Goal: Information Seeking & Learning: Learn about a topic

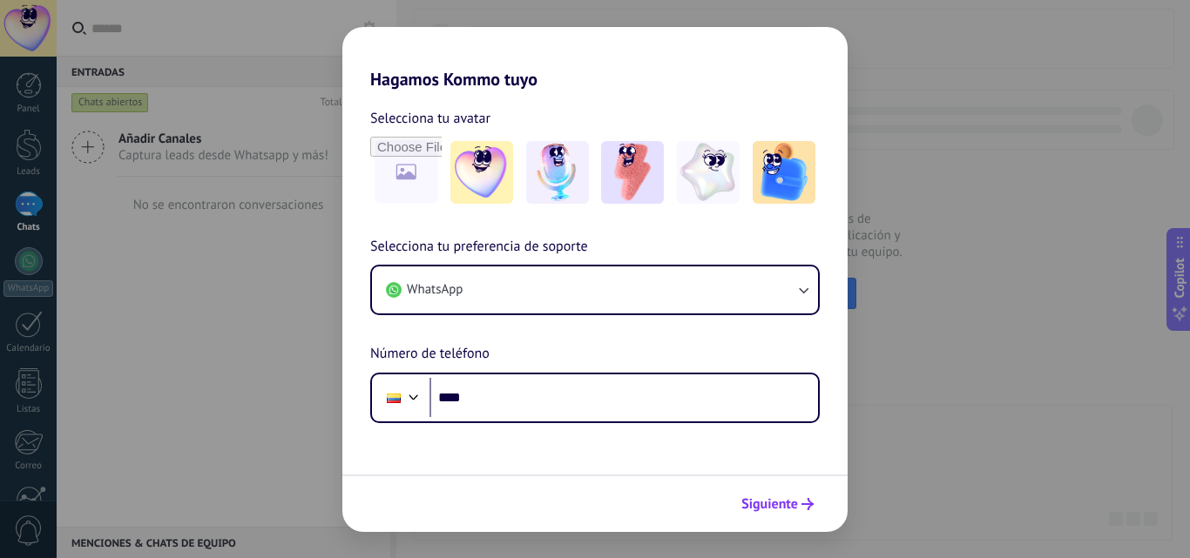
click at [773, 495] on button "Siguiente" at bounding box center [778, 505] width 88 height 30
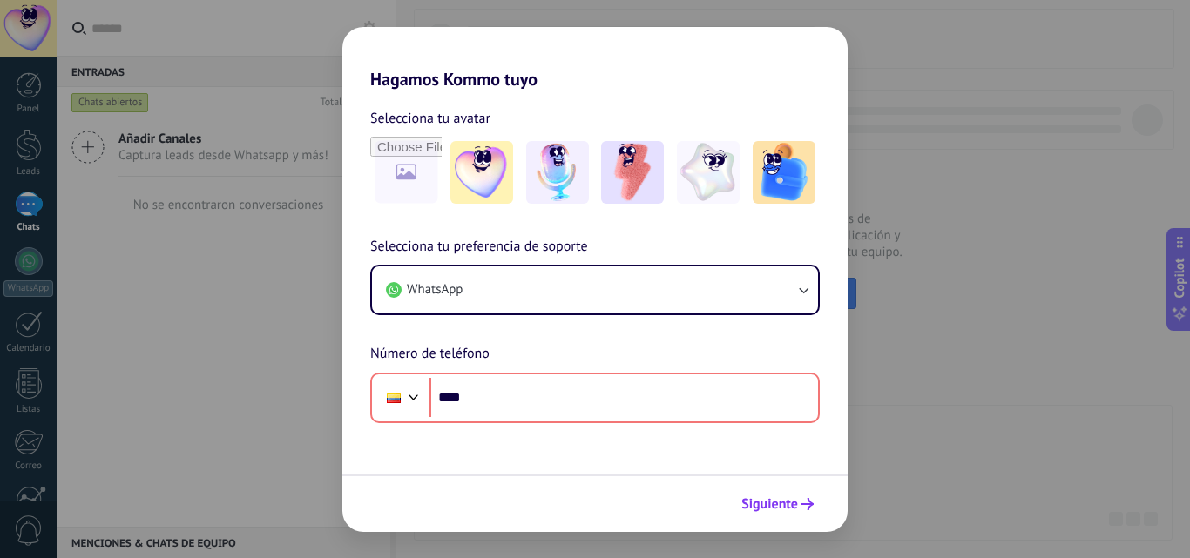
click at [772, 505] on span "Siguiente" at bounding box center [769, 504] width 57 height 12
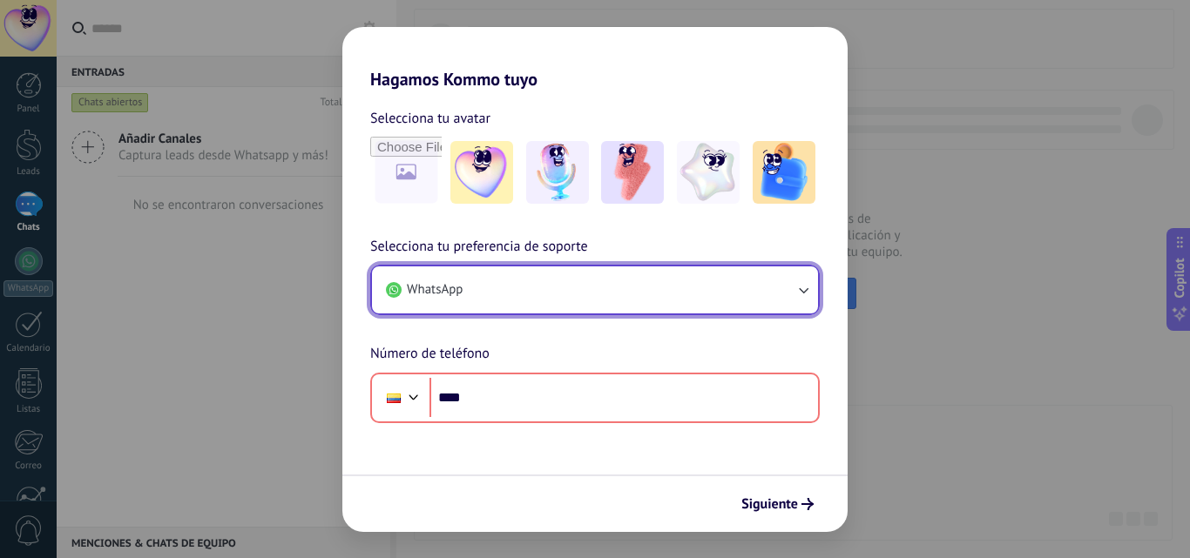
click at [781, 288] on button "WhatsApp" at bounding box center [595, 290] width 446 height 47
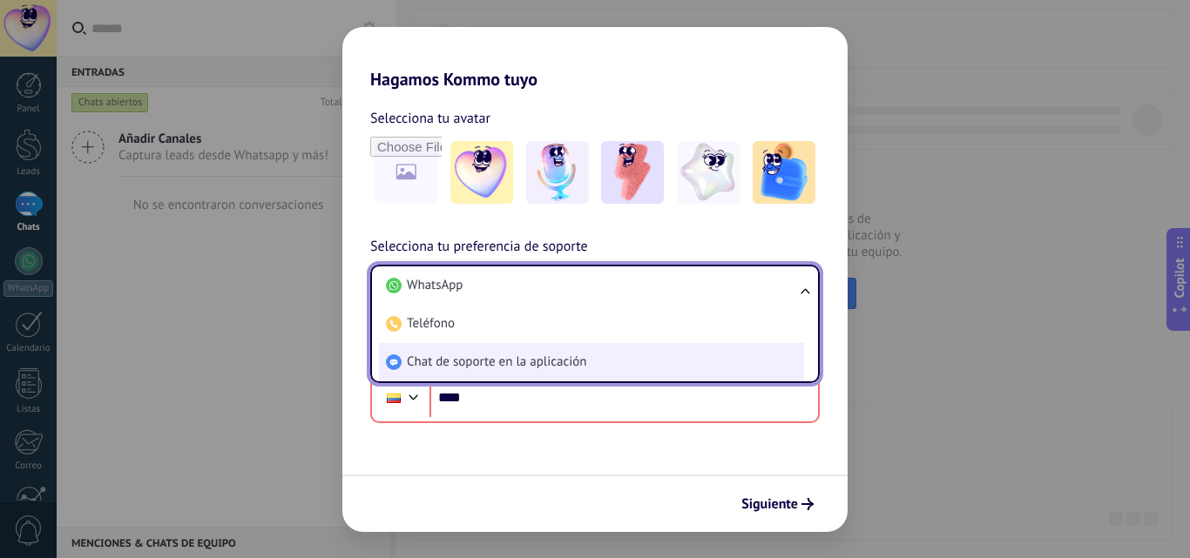
click at [733, 354] on li "Chat de soporte en la aplicación" at bounding box center [591, 362] width 425 height 38
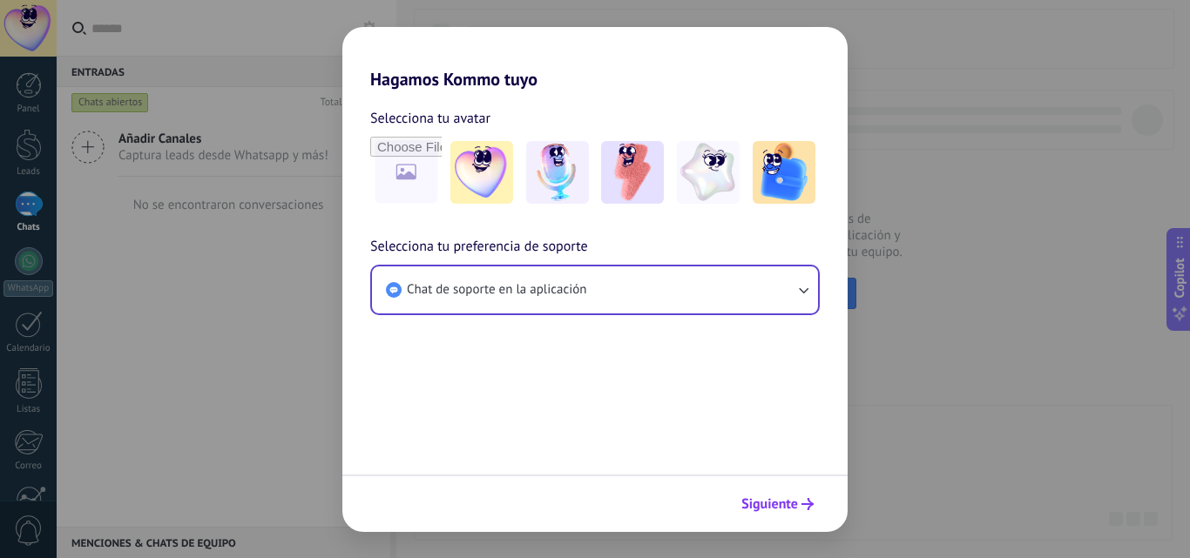
click at [779, 502] on span "Siguiente" at bounding box center [769, 504] width 57 height 12
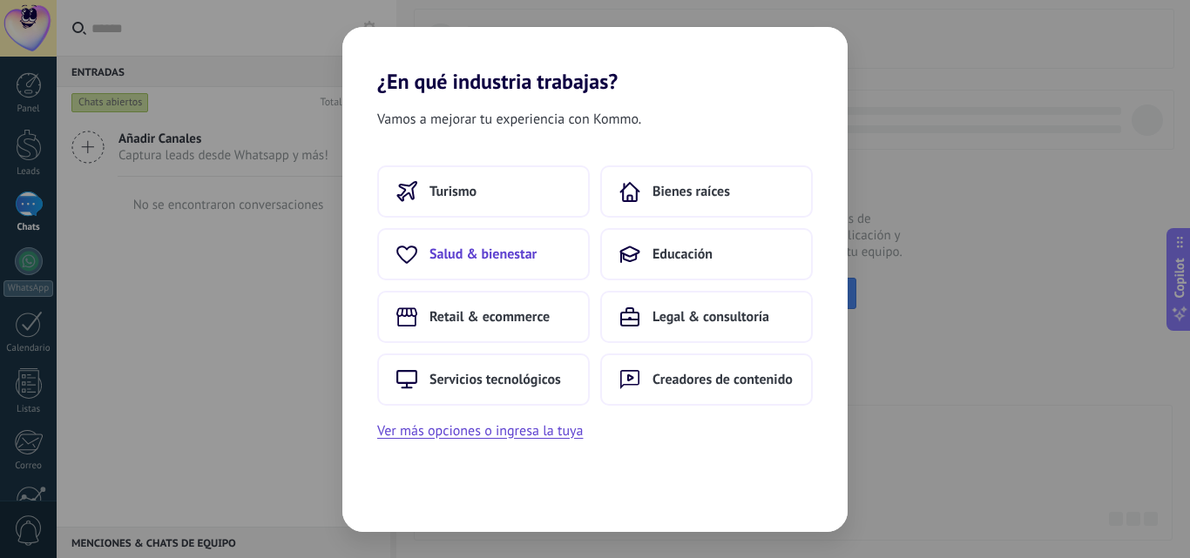
click at [520, 261] on span "Salud & bienestar" at bounding box center [483, 254] width 107 height 17
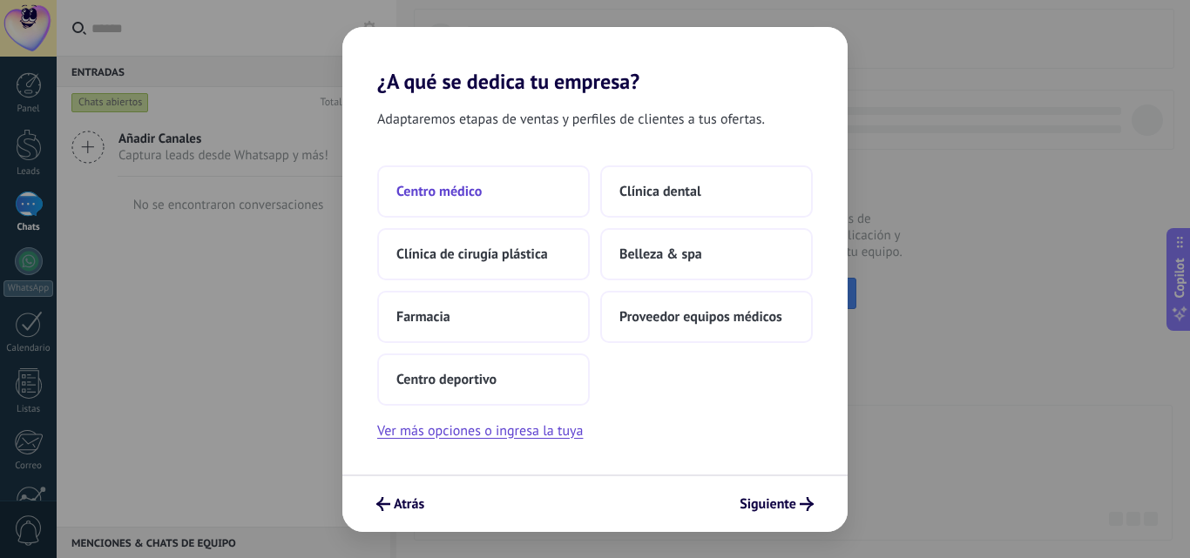
click at [505, 211] on button "Centro médico" at bounding box center [483, 192] width 213 height 52
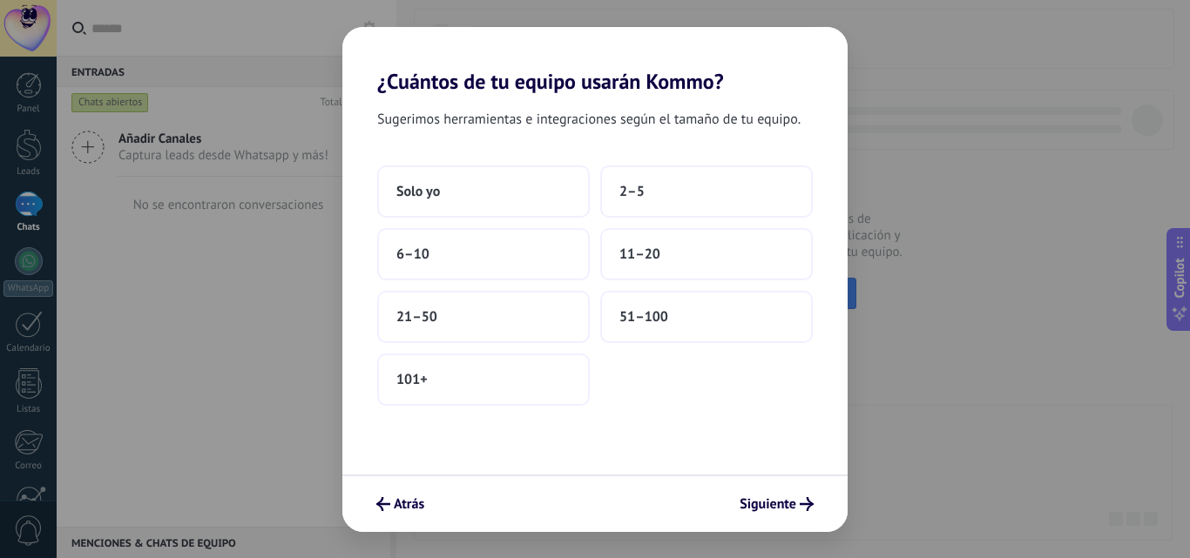
click at [363, 85] on h2 "¿Cuántos de tu equipo usarán Kommo?" at bounding box center [594, 60] width 505 height 67
click at [373, 83] on h2 "¿Cuántos de tu equipo usarán Kommo?" at bounding box center [594, 60] width 505 height 67
click at [381, 82] on h2 "¿Cuántos de tu equipo usarán Kommo?" at bounding box center [594, 60] width 505 height 67
click at [796, 504] on span "Siguiente" at bounding box center [777, 504] width 74 height 14
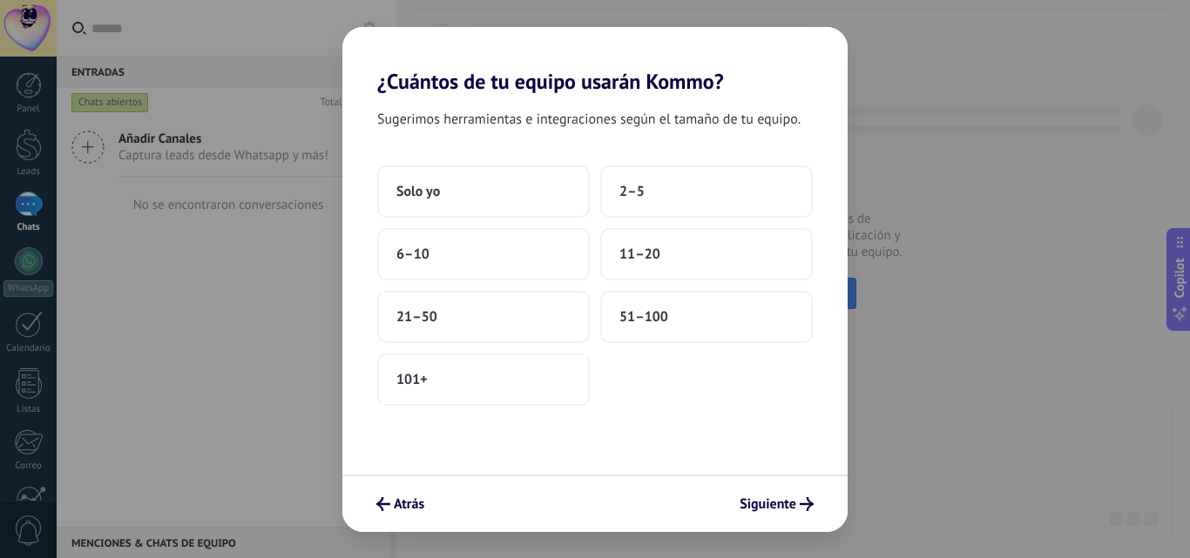
click at [410, 484] on div "Atrás Siguiente" at bounding box center [594, 504] width 505 height 58
click at [409, 508] on span "Atrás" at bounding box center [409, 504] width 30 height 12
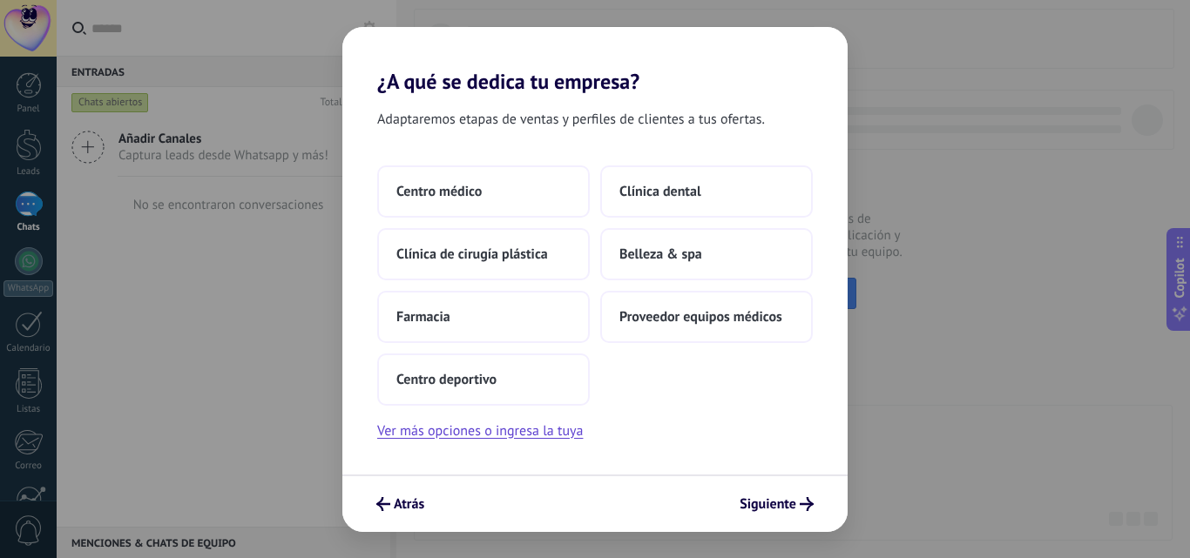
click at [409, 508] on span "Atrás" at bounding box center [409, 504] width 30 height 12
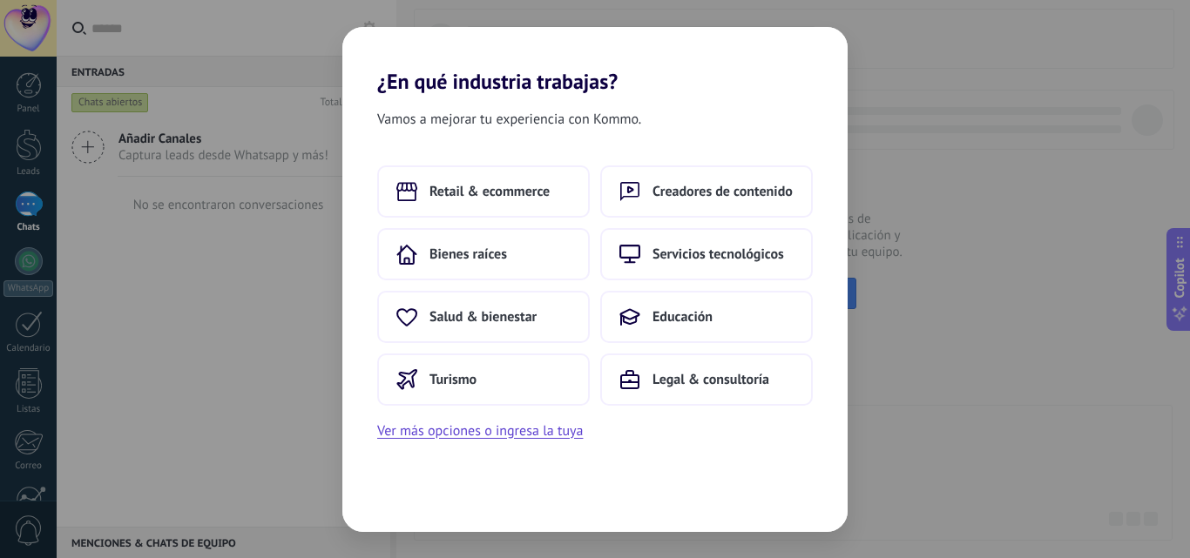
click at [409, 508] on div "Vamos a mejorar tu experiencia con Kommo. Retail & ecommerce Creadores de conte…" at bounding box center [594, 313] width 505 height 438
click at [419, 438] on button "Ver más opciones o ingresa la tuya" at bounding box center [480, 431] width 206 height 23
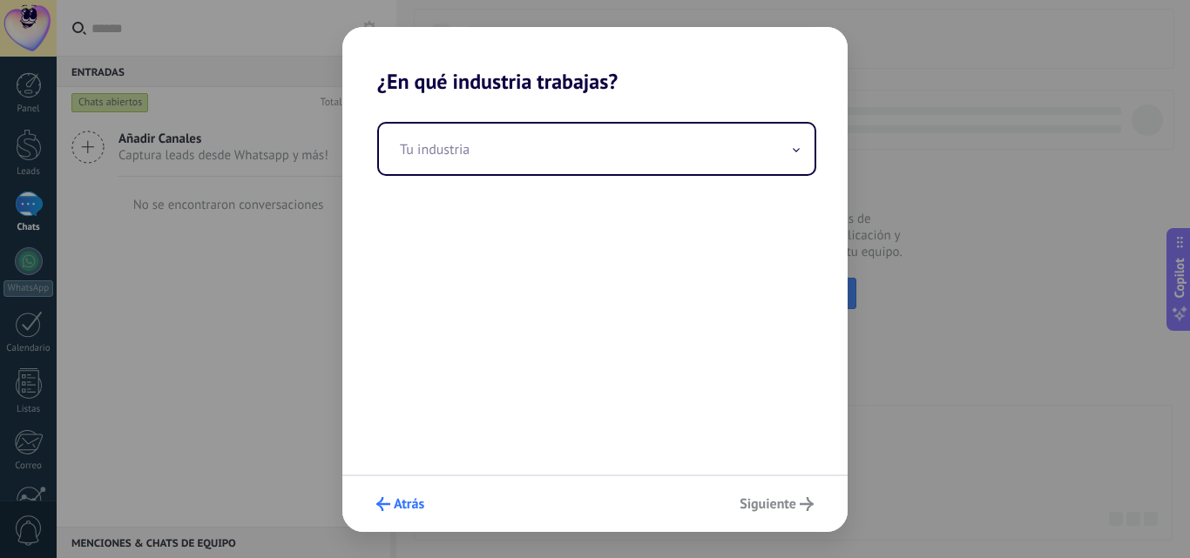
click at [409, 517] on button "Atrás" at bounding box center [401, 505] width 64 height 30
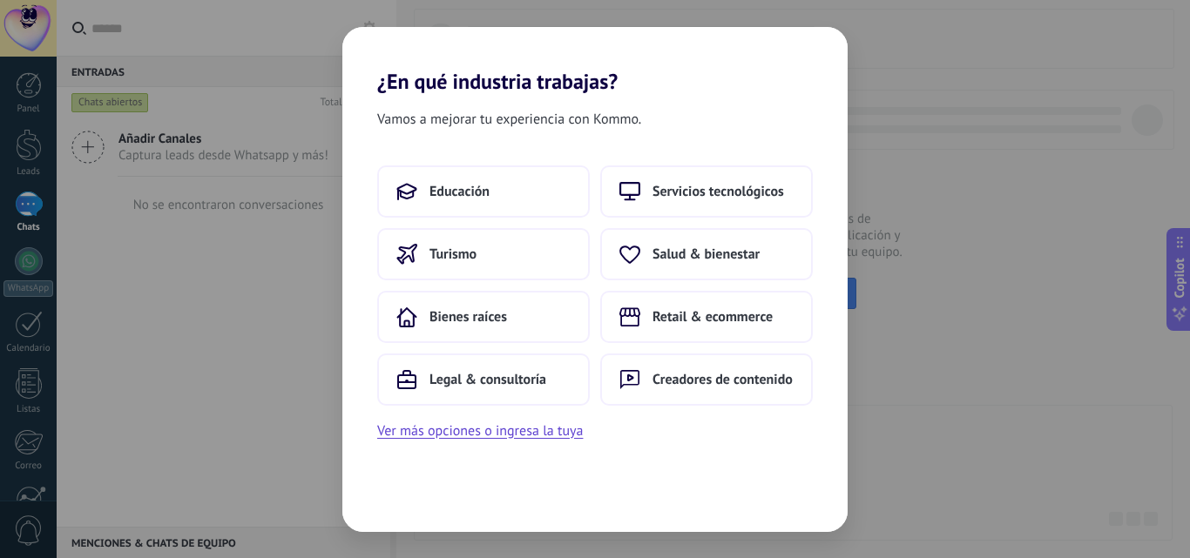
click at [941, 308] on div "¿En qué industria trabajas? Vamos a mejorar tu experiencia con Kommo. Educación…" at bounding box center [595, 279] width 1190 height 558
click at [17, 24] on div "¿En qué industria trabajas? Vamos a mejorar tu experiencia con Kommo. Educación…" at bounding box center [595, 279] width 1190 height 558
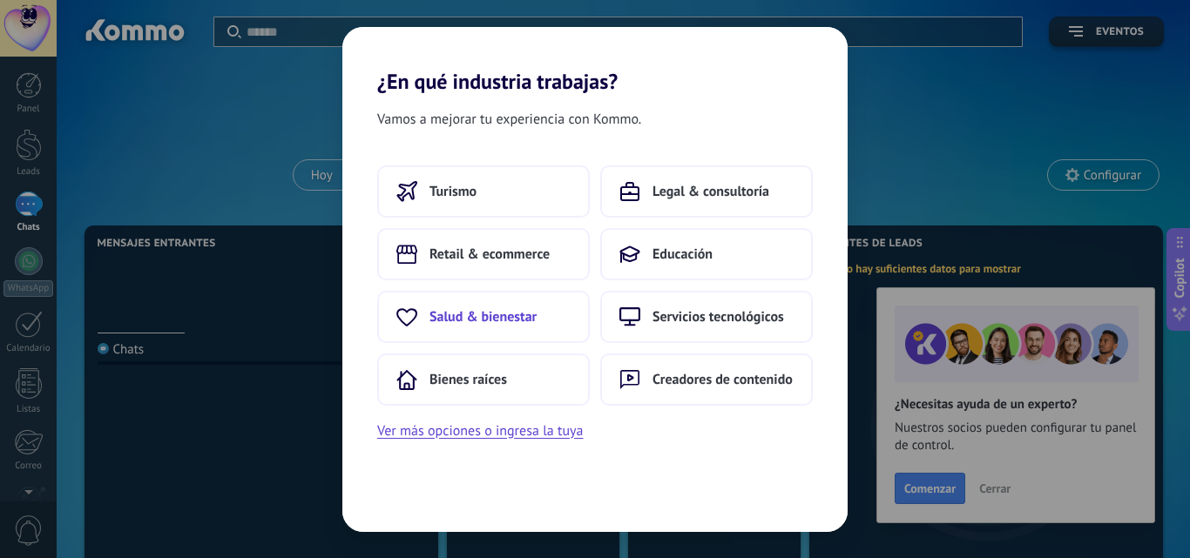
click at [453, 329] on button "Salud & bienestar" at bounding box center [483, 317] width 213 height 52
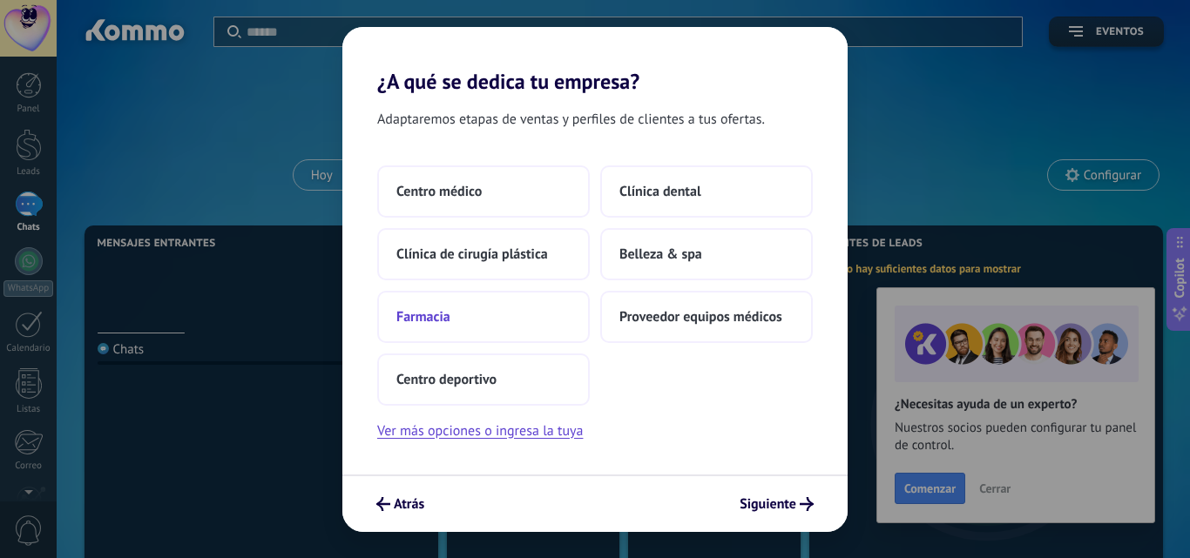
click at [432, 331] on button "Farmacia" at bounding box center [483, 317] width 213 height 52
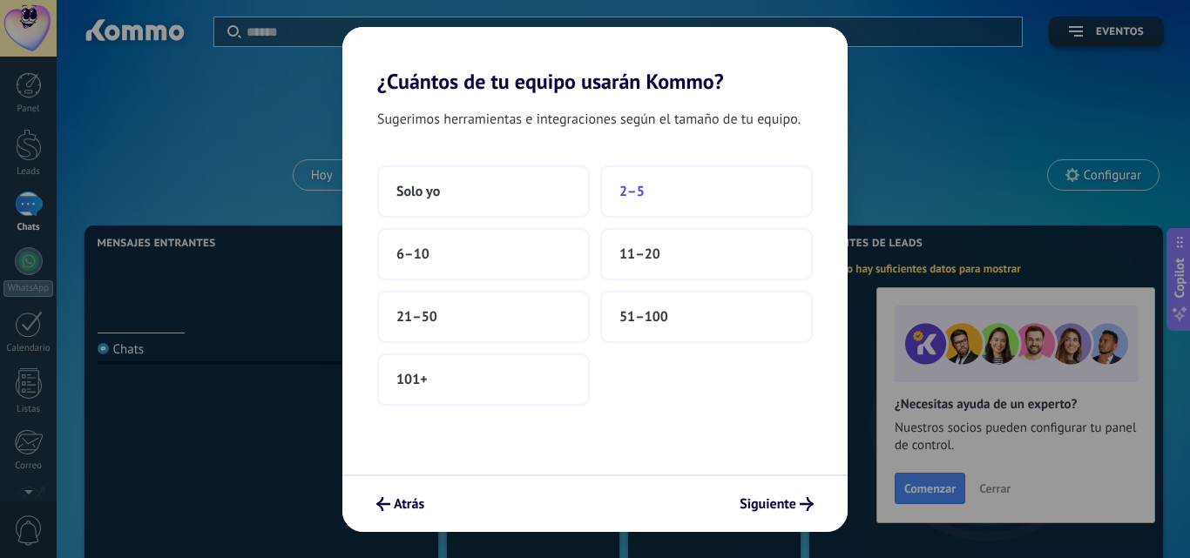
click at [630, 209] on button "2–5" at bounding box center [706, 192] width 213 height 52
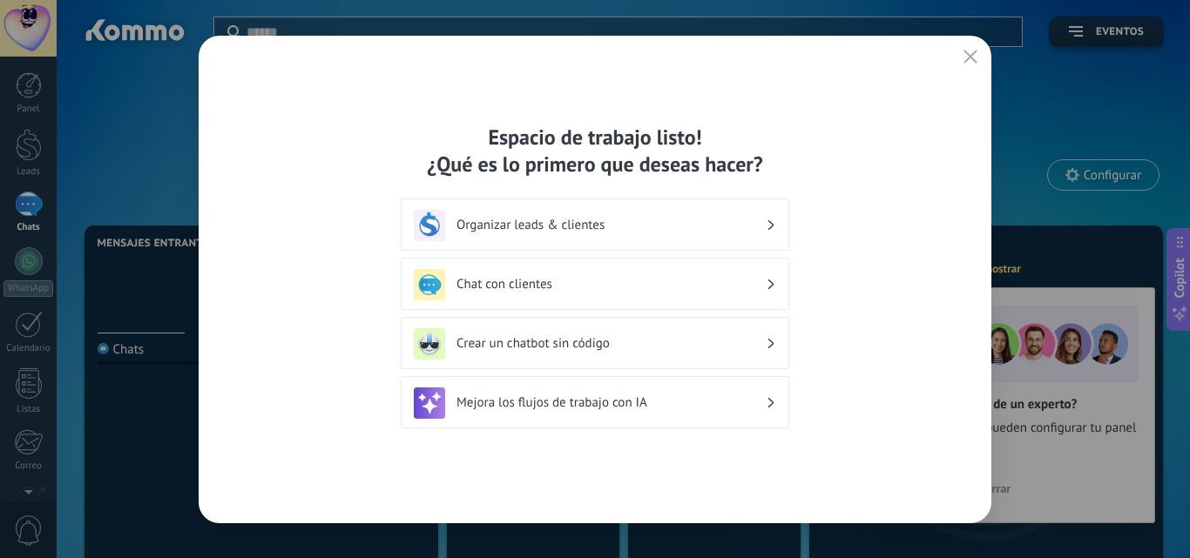
click at [726, 277] on h3 "Chat con clientes" at bounding box center [611, 284] width 309 height 17
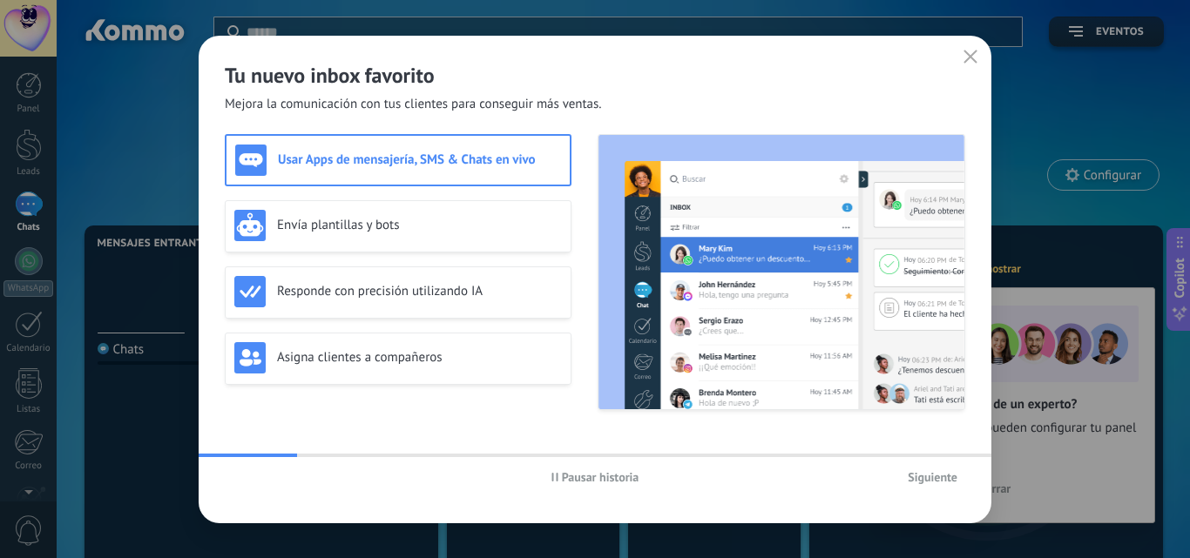
click at [945, 477] on span "Siguiente" at bounding box center [933, 477] width 50 height 12
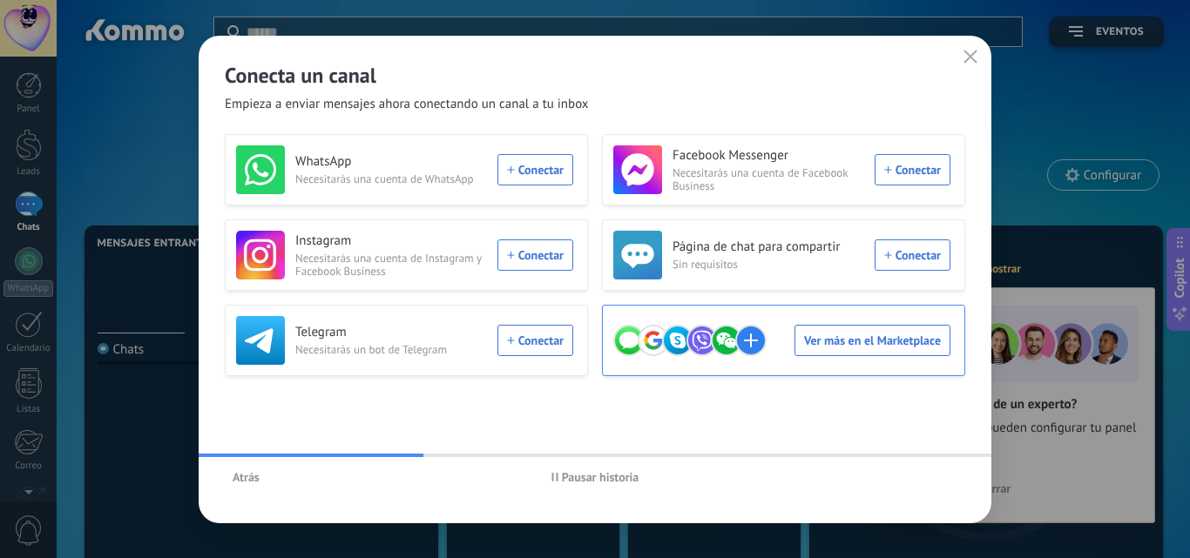
click at [841, 347] on div "Ver más en el Marketplace" at bounding box center [781, 340] width 337 height 49
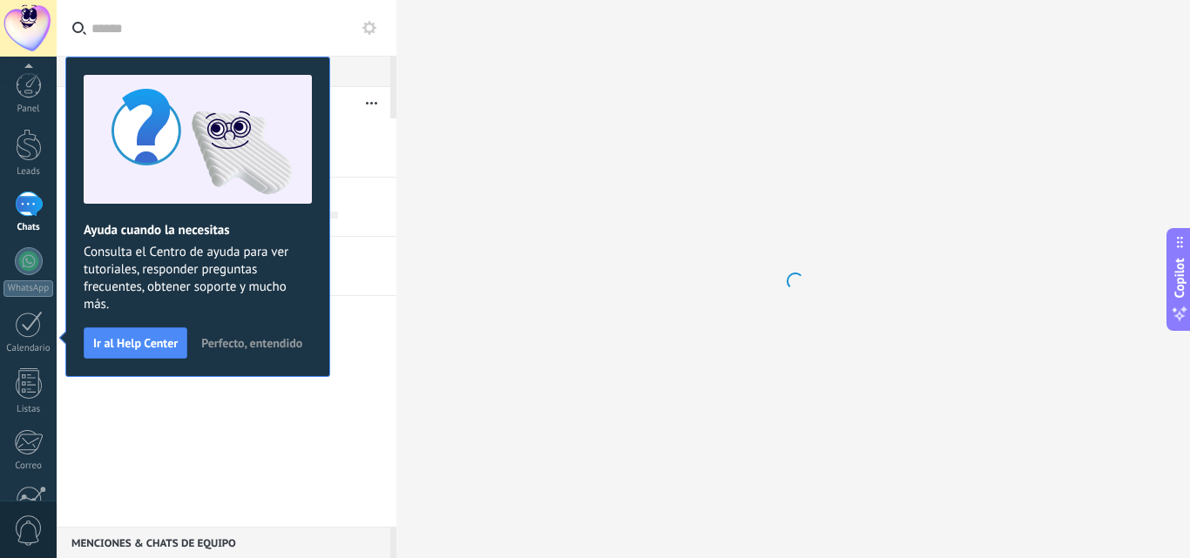
scroll to position [166, 0]
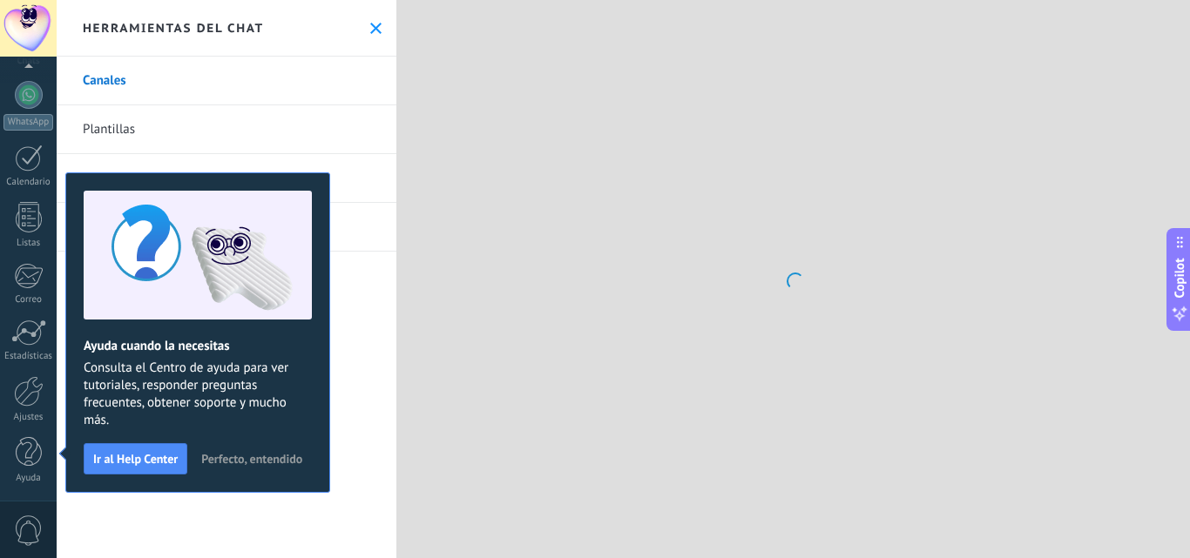
click at [400, 250] on div at bounding box center [793, 279] width 794 height 558
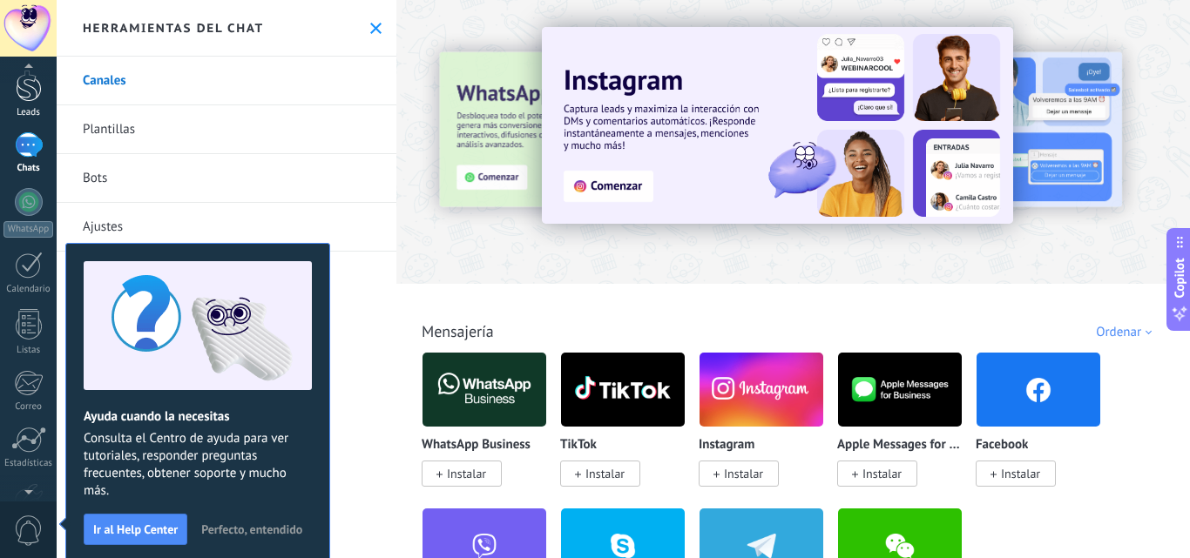
scroll to position [57, 0]
click at [31, 134] on div at bounding box center [28, 147] width 26 height 26
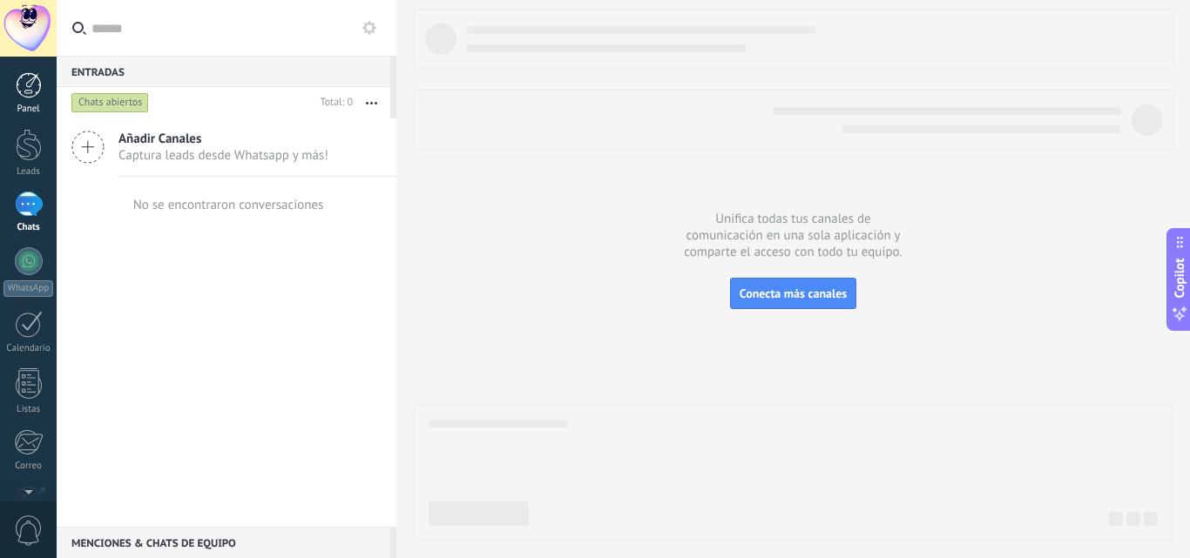
click at [30, 84] on div at bounding box center [29, 85] width 26 height 26
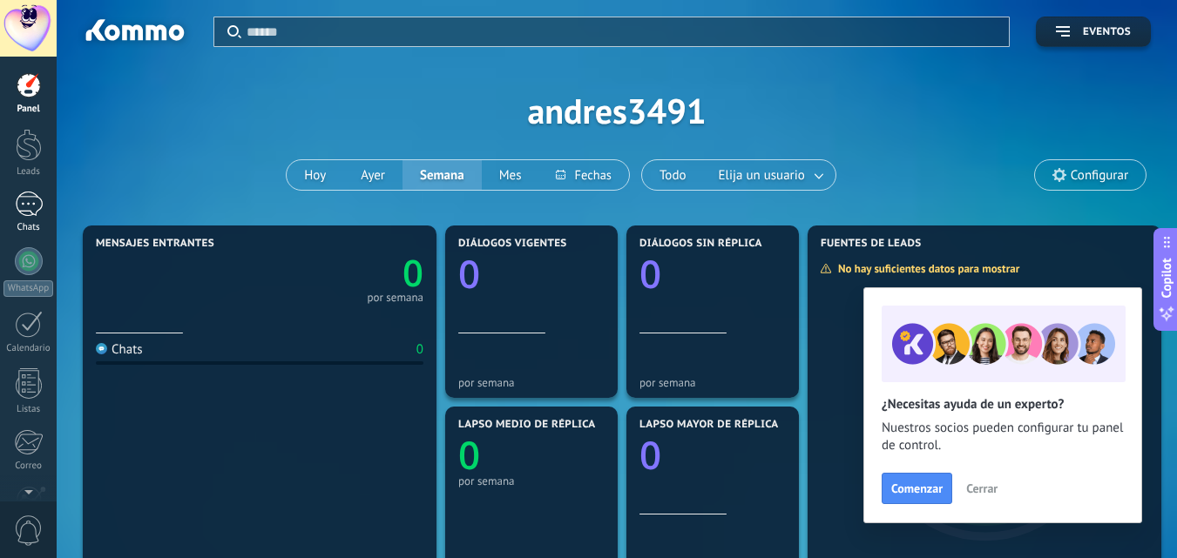
click at [17, 44] on div at bounding box center [28, 28] width 57 height 57
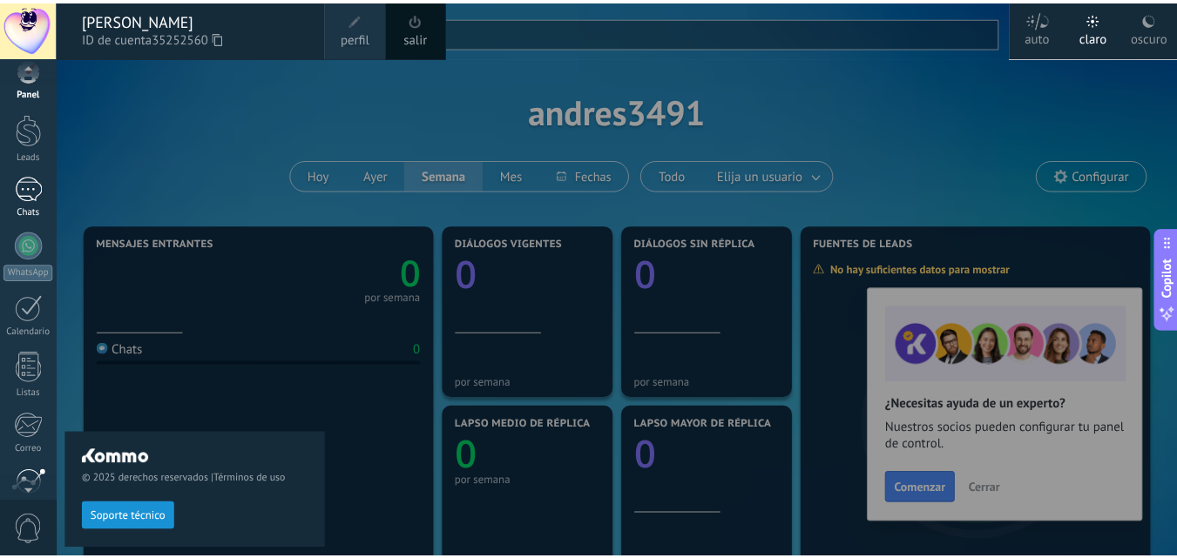
scroll to position [42, 0]
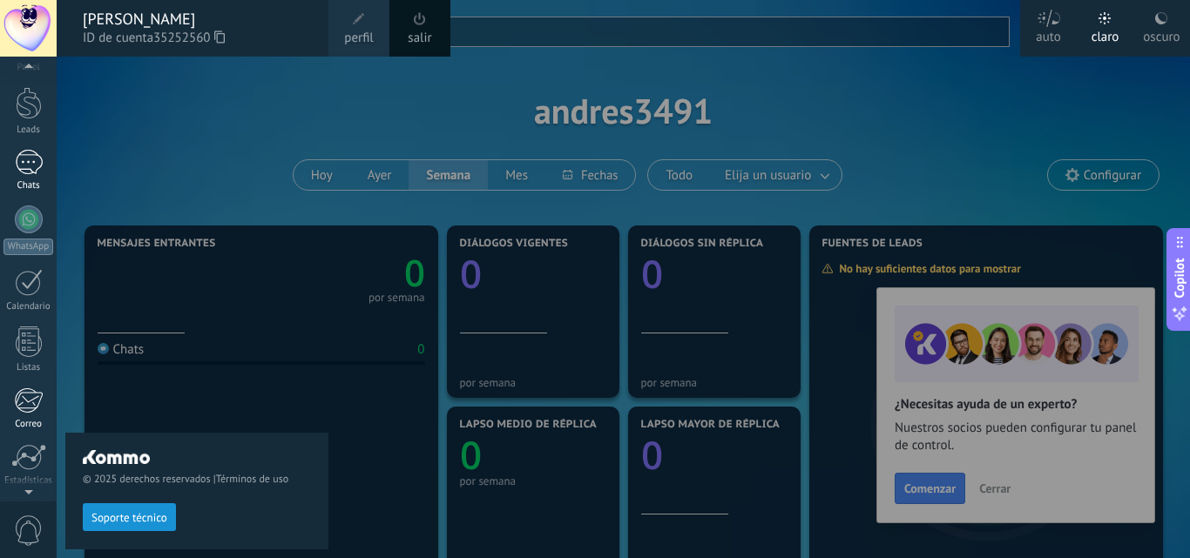
click at [21, 423] on div "Correo" at bounding box center [28, 424] width 51 height 11
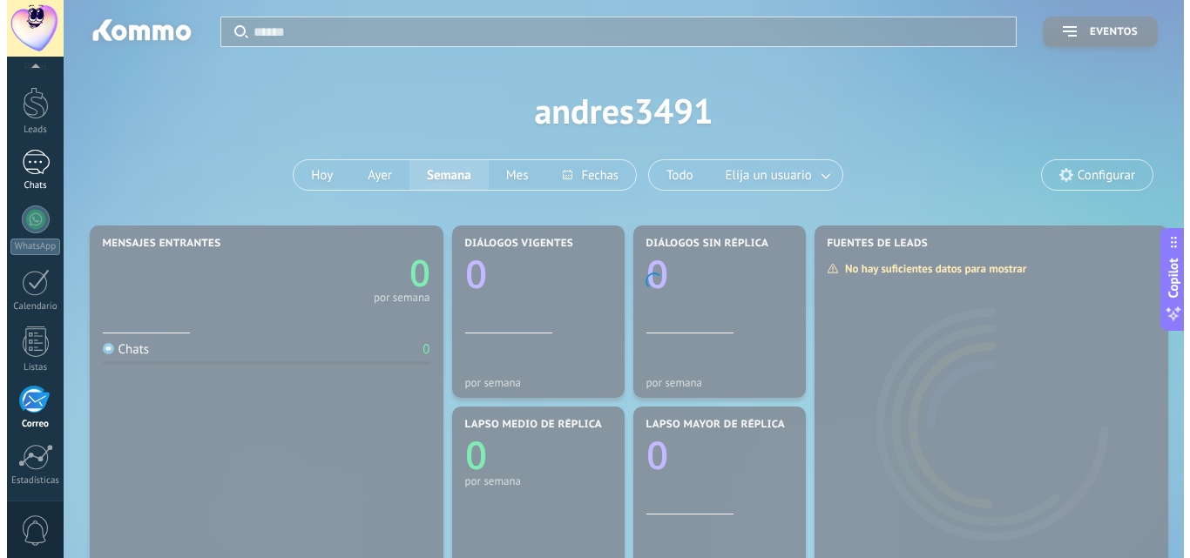
scroll to position [166, 0]
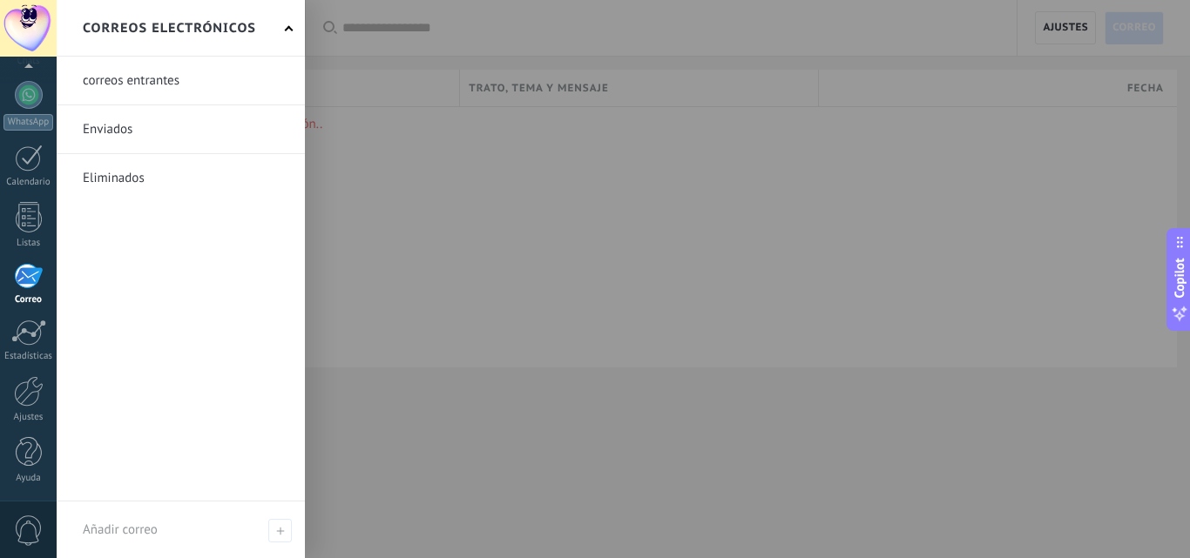
click at [167, 79] on link at bounding box center [181, 81] width 248 height 48
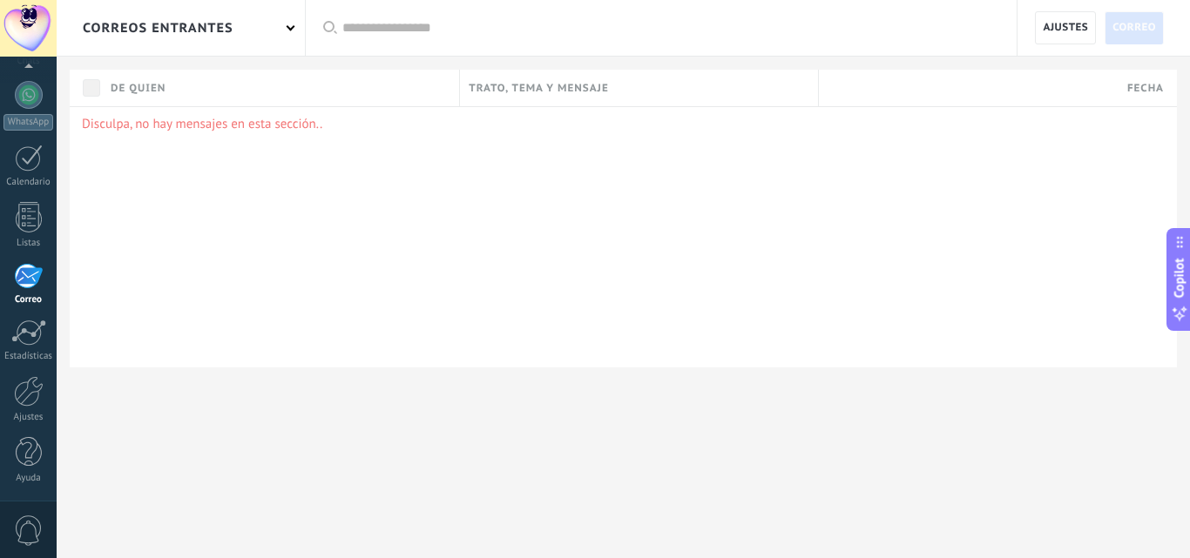
click at [175, 91] on div "De quien" at bounding box center [280, 88] width 357 height 37
click at [294, 36] on div "correos entrantes" at bounding box center [181, 28] width 248 height 56
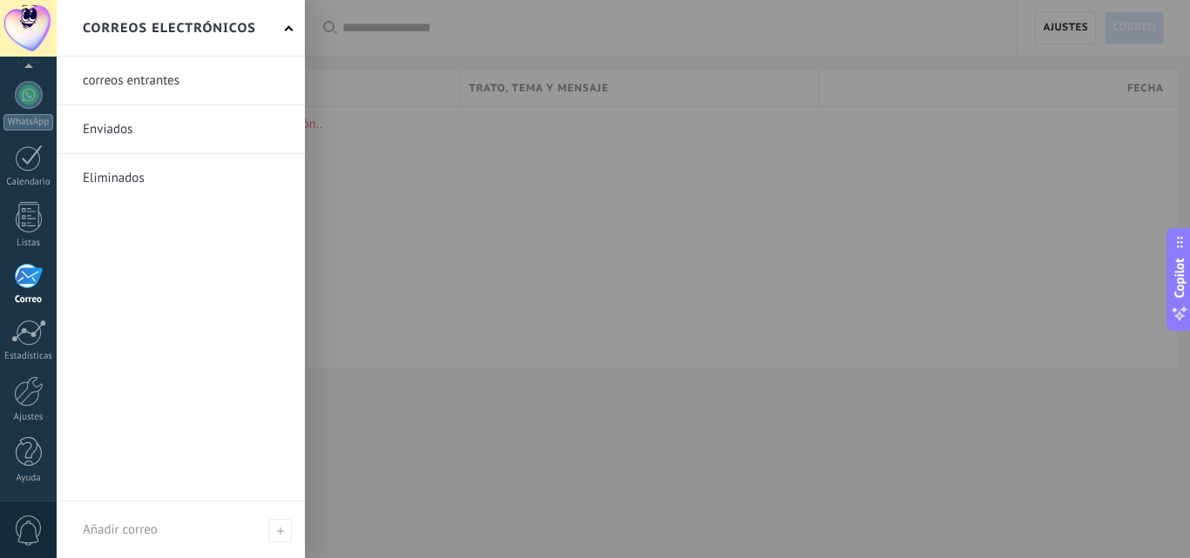
click at [213, 86] on link at bounding box center [181, 81] width 248 height 48
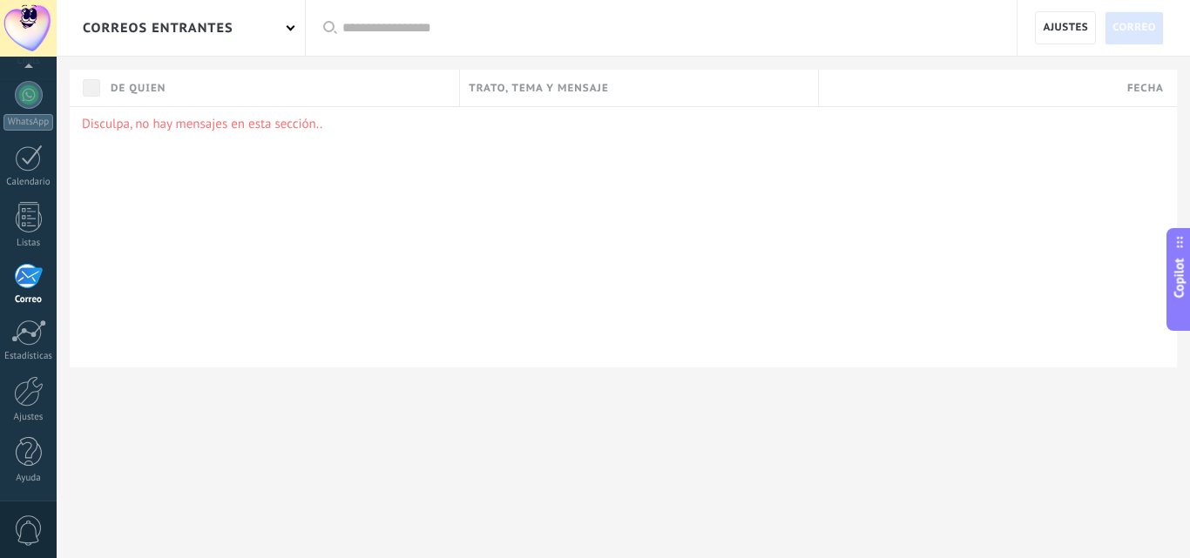
click at [128, 95] on span "De quien" at bounding box center [138, 88] width 55 height 17
click at [303, 31] on div "correos entrantes" at bounding box center [181, 28] width 248 height 56
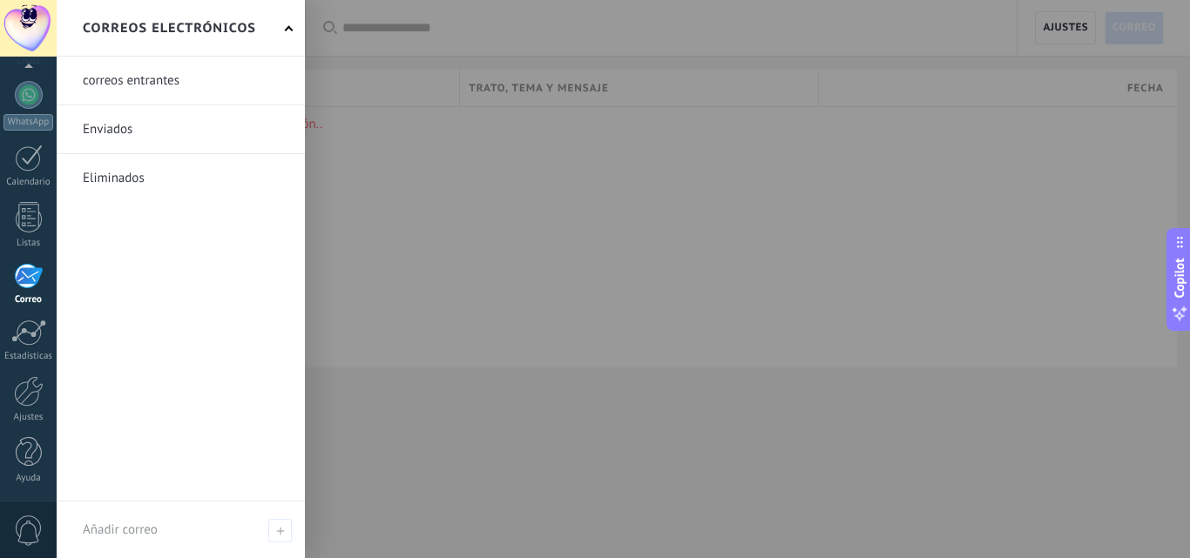
click at [355, 24] on div at bounding box center [652, 279] width 1190 height 558
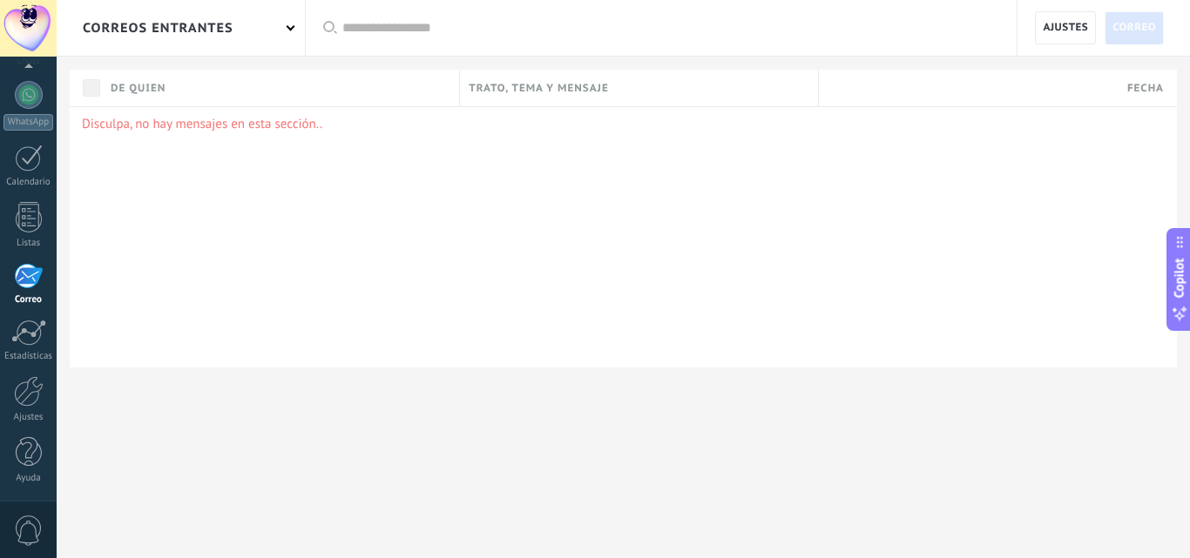
click at [355, 24] on input "text" at bounding box center [670, 28] width 657 height 18
type input "****"
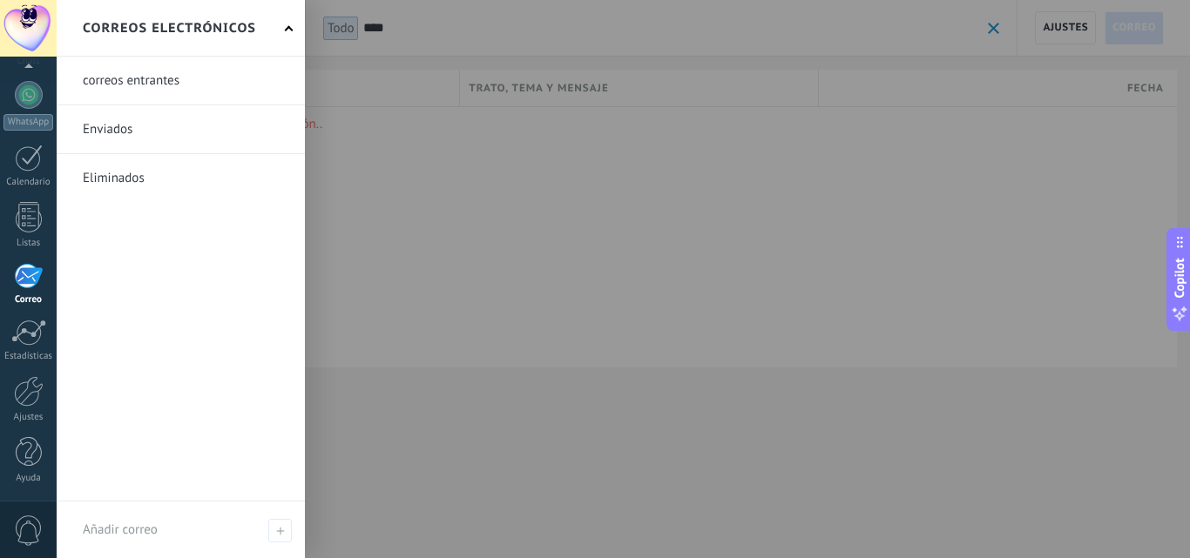
click at [25, 271] on div at bounding box center [28, 276] width 29 height 26
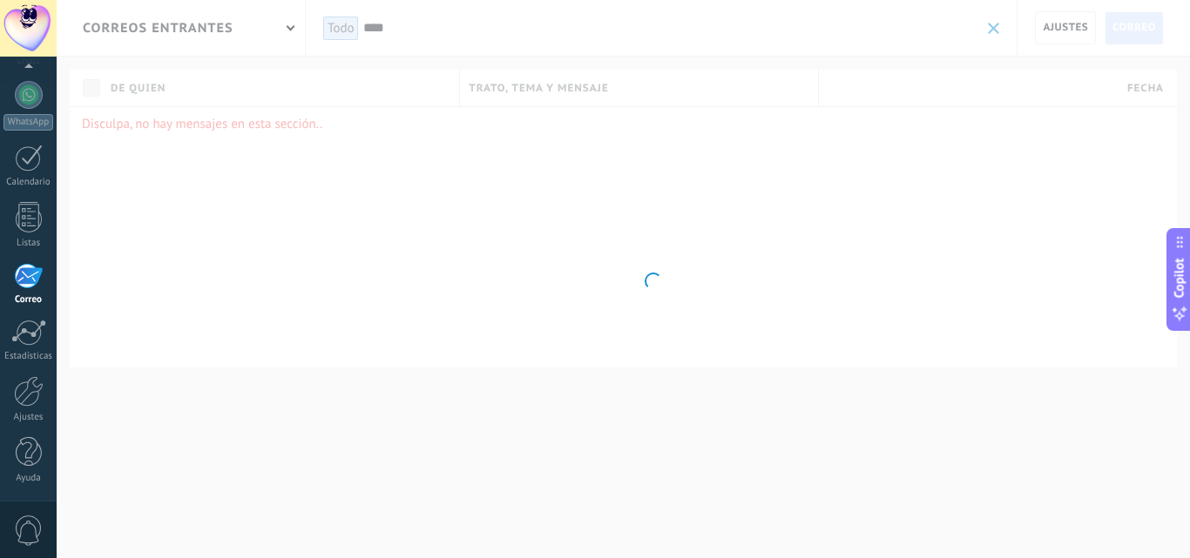
click at [25, 271] on div at bounding box center [28, 276] width 29 height 26
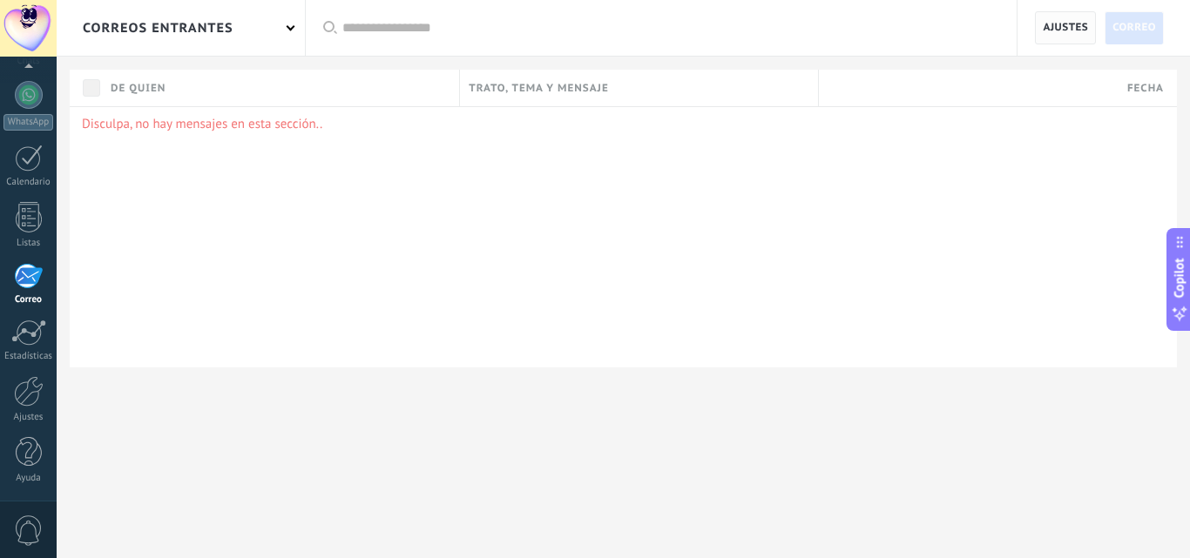
click at [1073, 34] on span "Ajustes" at bounding box center [1065, 27] width 45 height 31
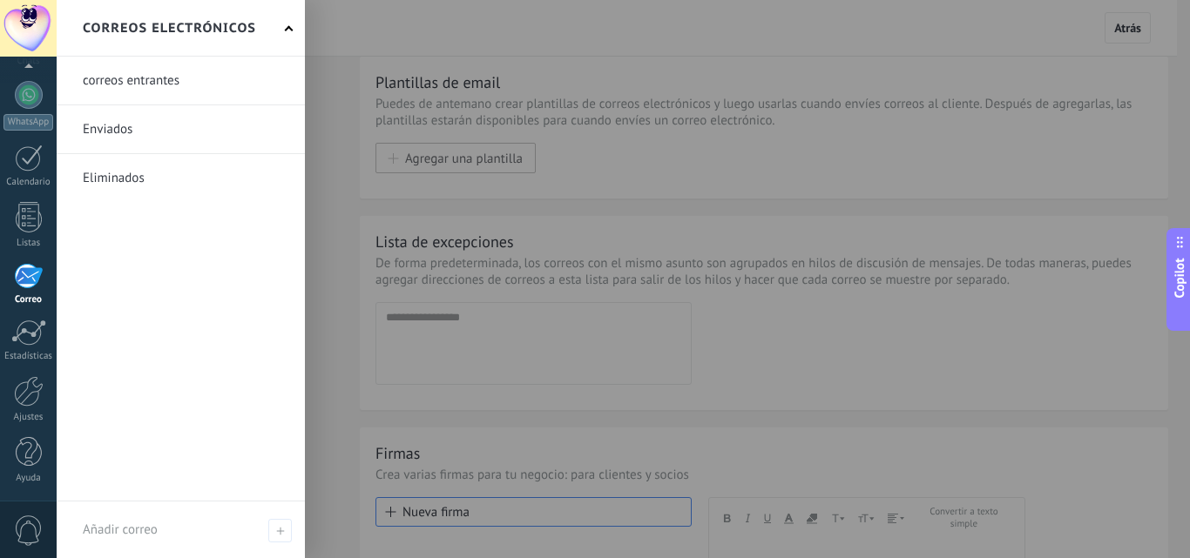
click at [23, 286] on div at bounding box center [28, 276] width 29 height 26
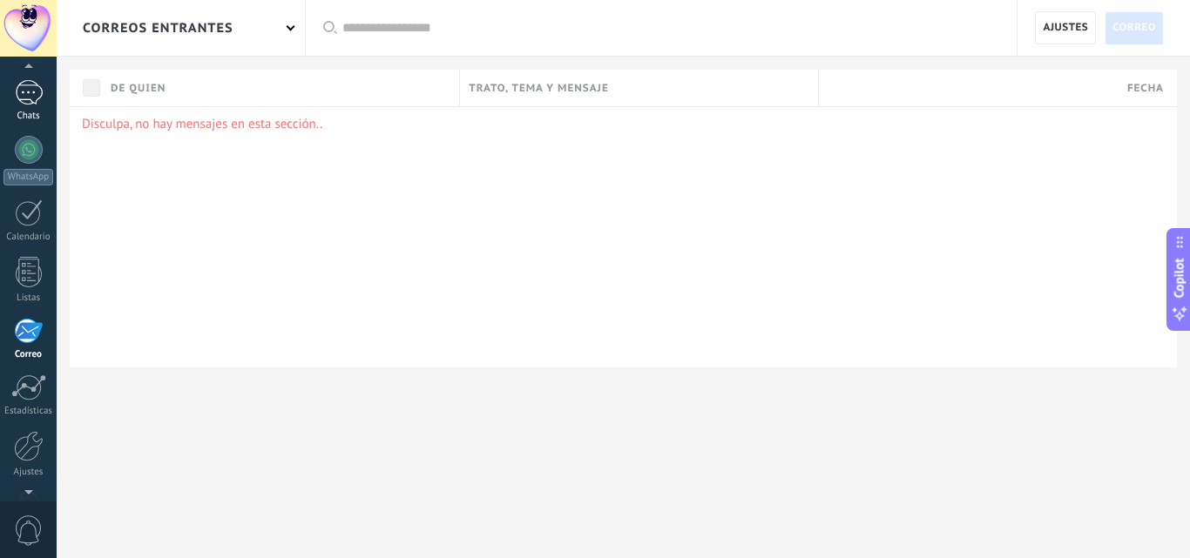
scroll to position [93, 0]
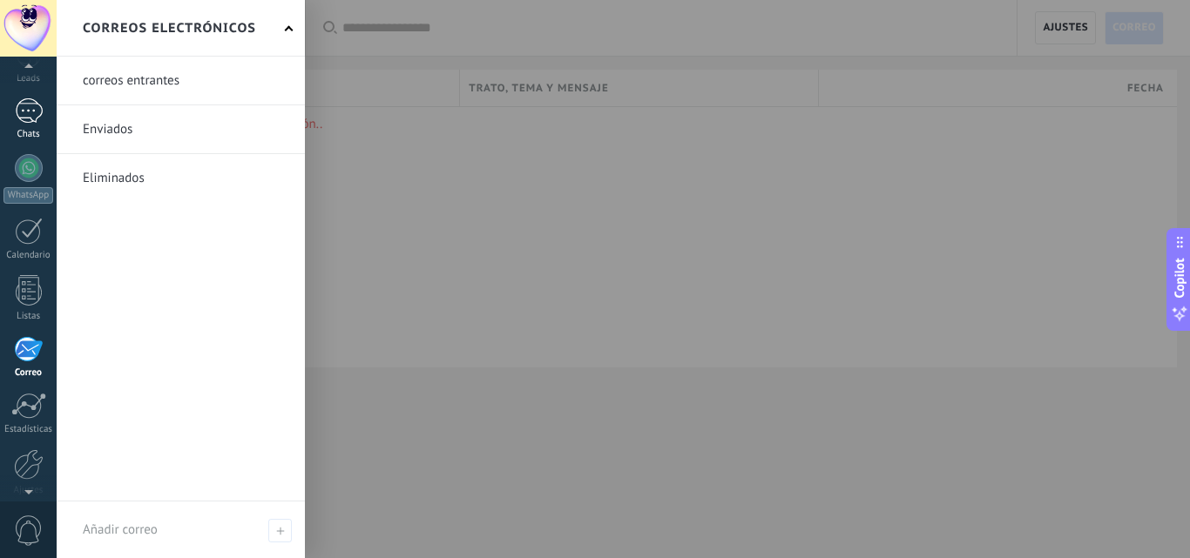
click at [28, 359] on div at bounding box center [28, 349] width 29 height 26
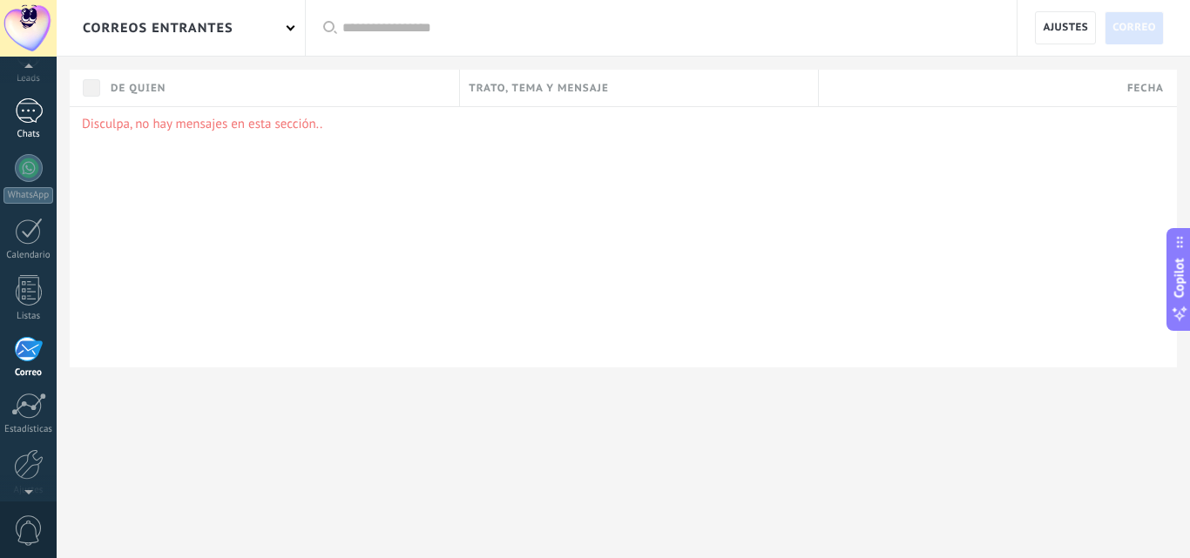
scroll to position [166, 0]
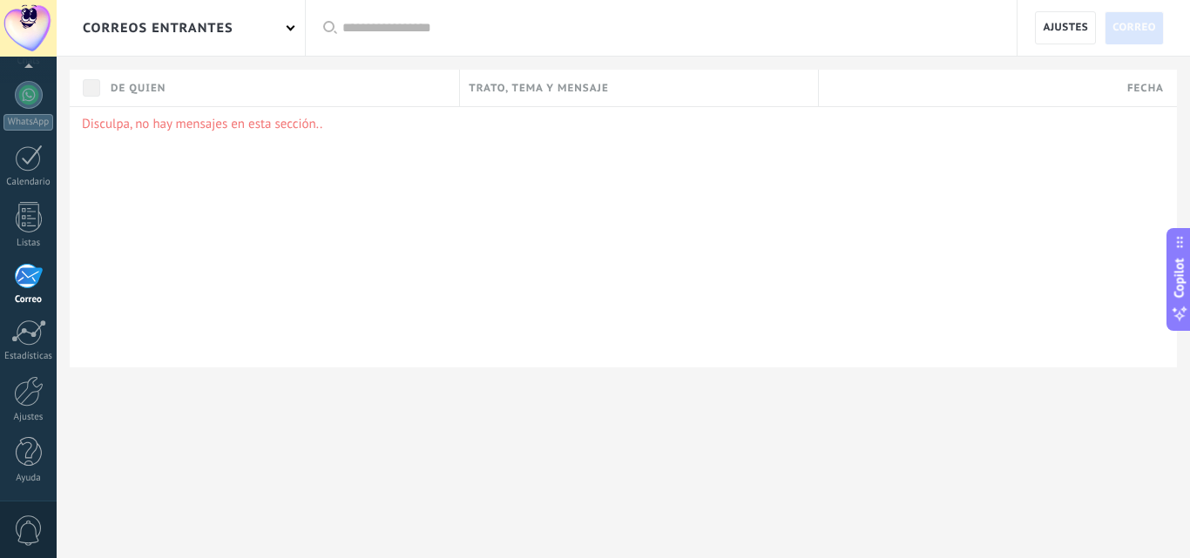
click at [275, 38] on div "correos entrantes" at bounding box center [181, 28] width 248 height 56
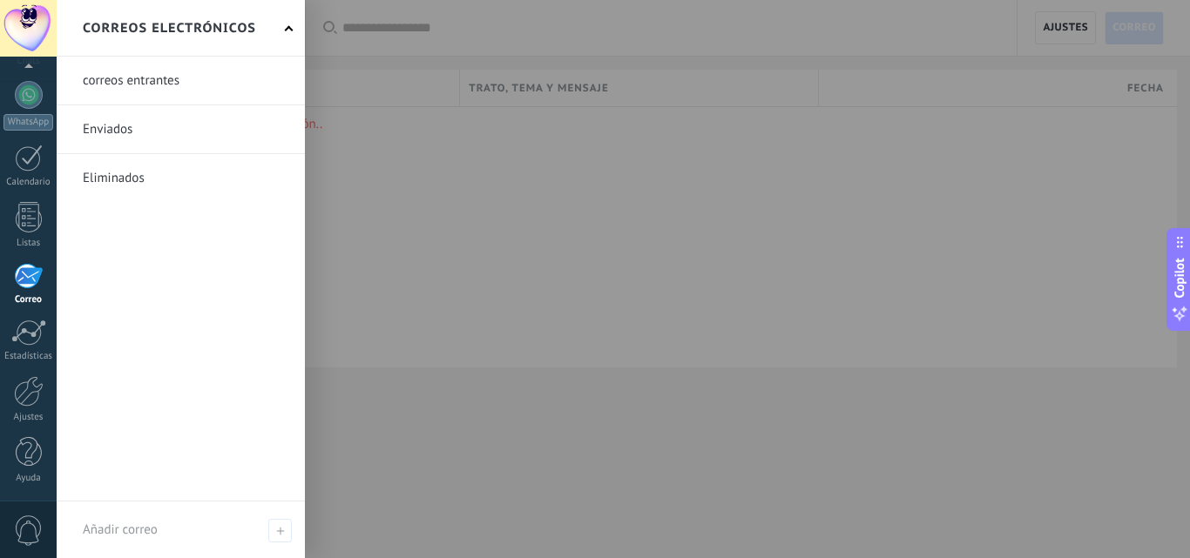
click at [212, 80] on link at bounding box center [181, 81] width 248 height 48
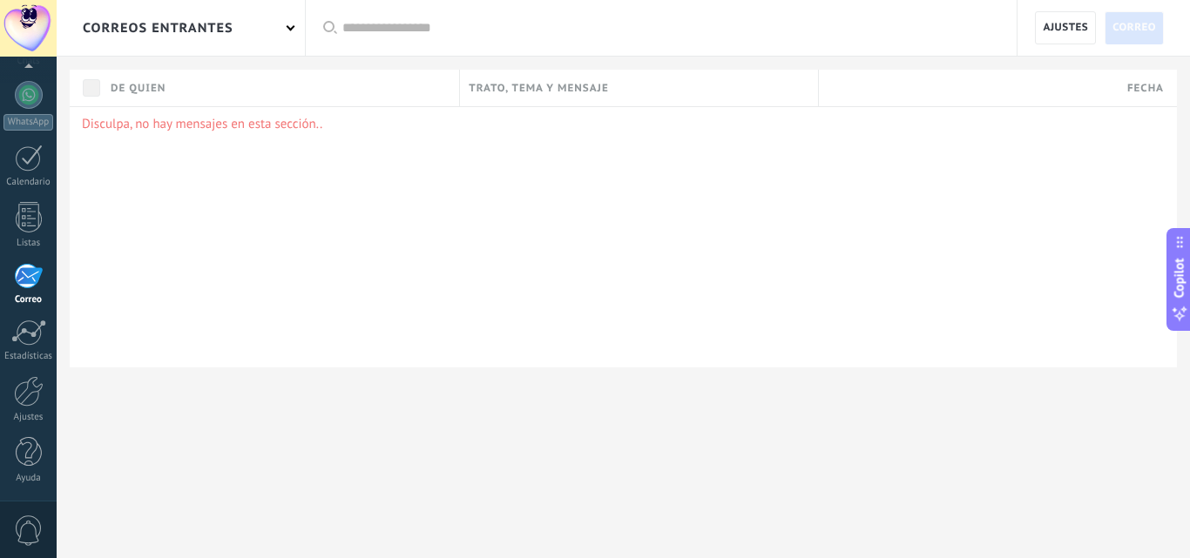
click at [247, 38] on div "correos entrantes" at bounding box center [181, 28] width 248 height 56
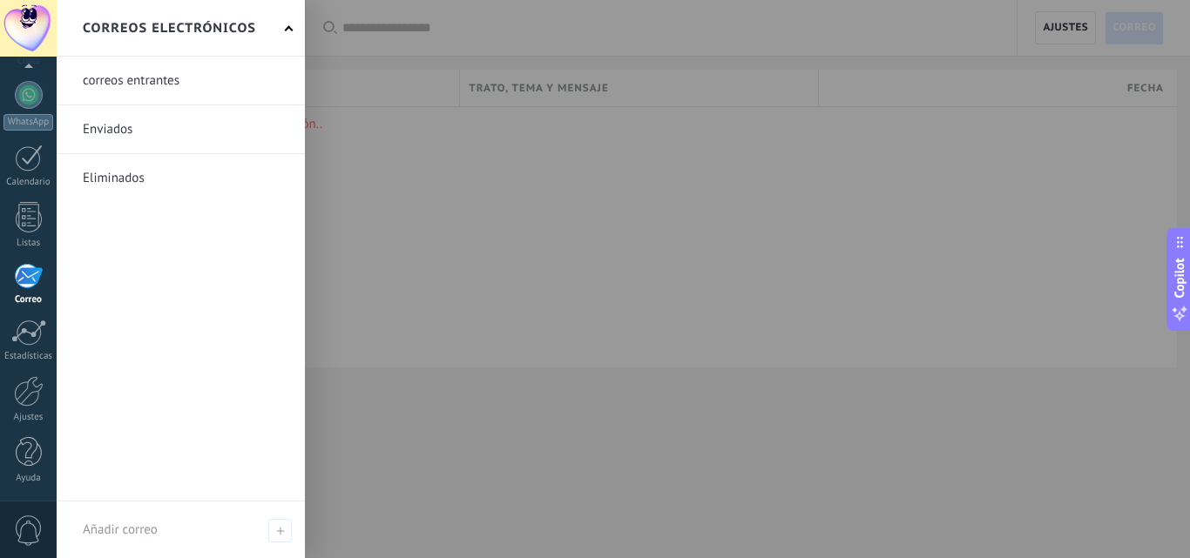
click at [181, 130] on link at bounding box center [181, 129] width 248 height 48
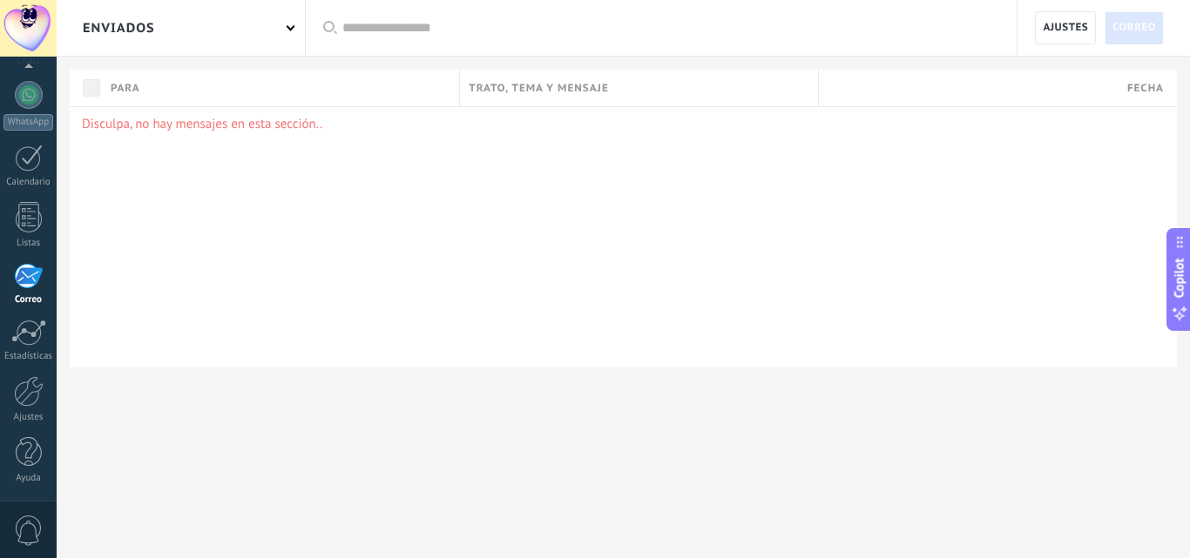
click at [30, 526] on span "0" at bounding box center [29, 531] width 30 height 30
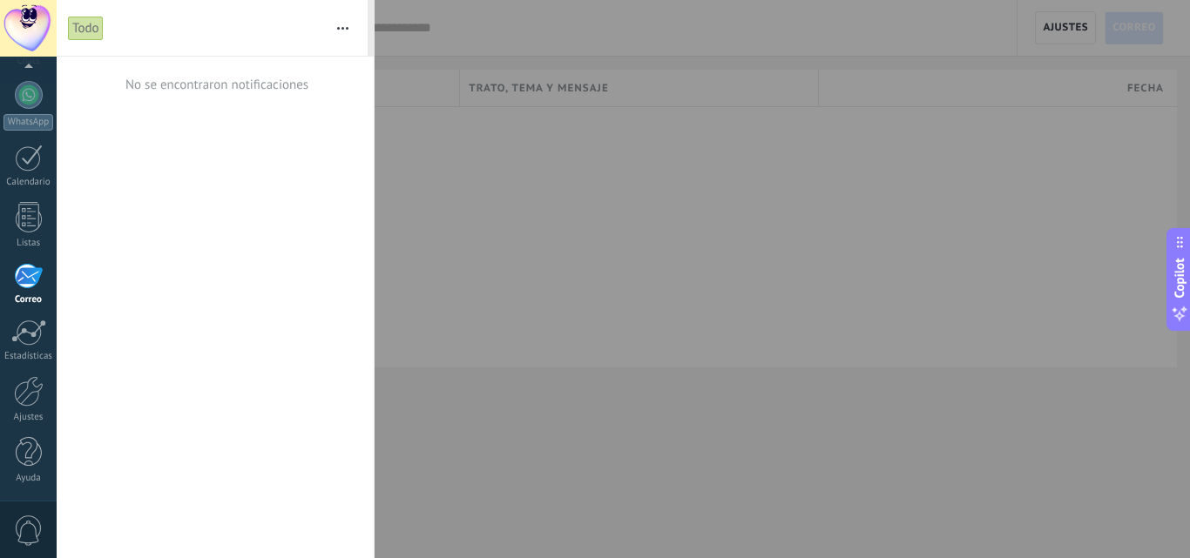
click at [30, 526] on span "0" at bounding box center [29, 531] width 30 height 30
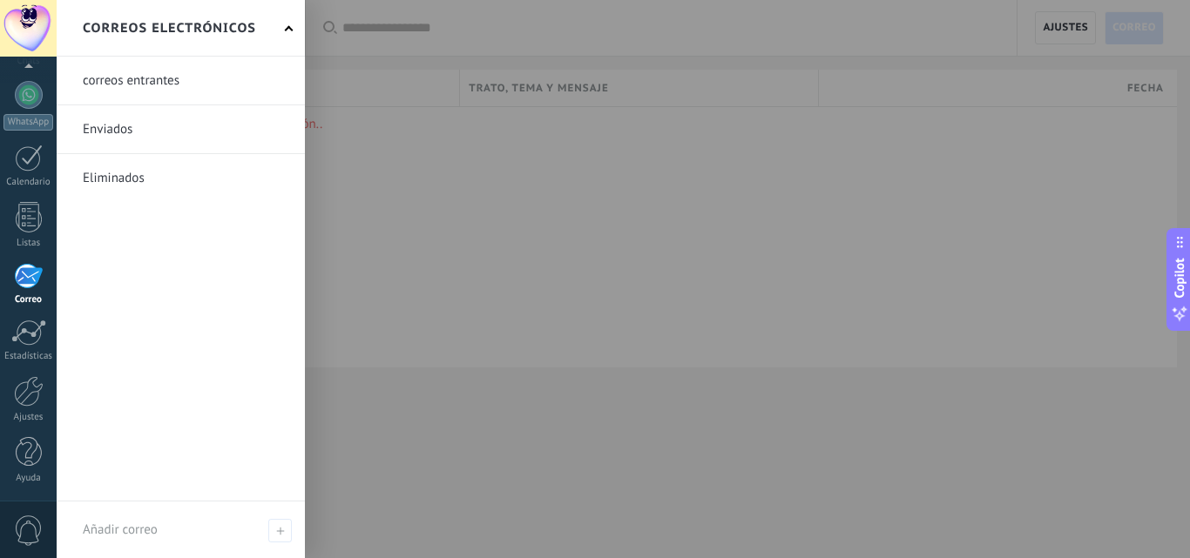
click at [21, 271] on div at bounding box center [28, 276] width 29 height 26
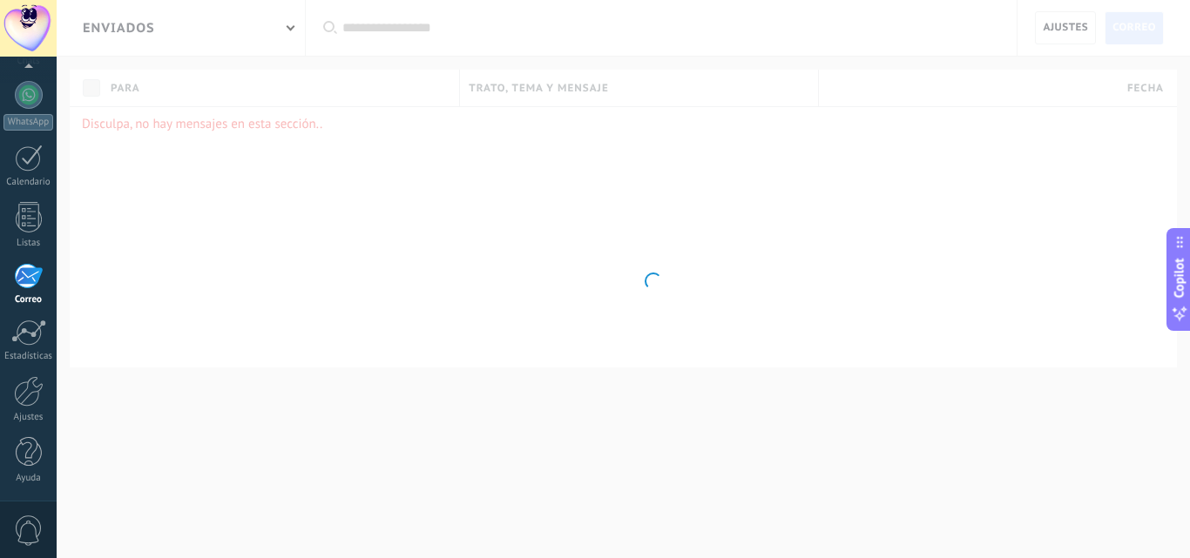
click at [30, 282] on div at bounding box center [28, 276] width 29 height 26
click at [31, 264] on div at bounding box center [28, 276] width 29 height 26
click at [262, 25] on div "correos entrantes" at bounding box center [181, 28] width 248 height 56
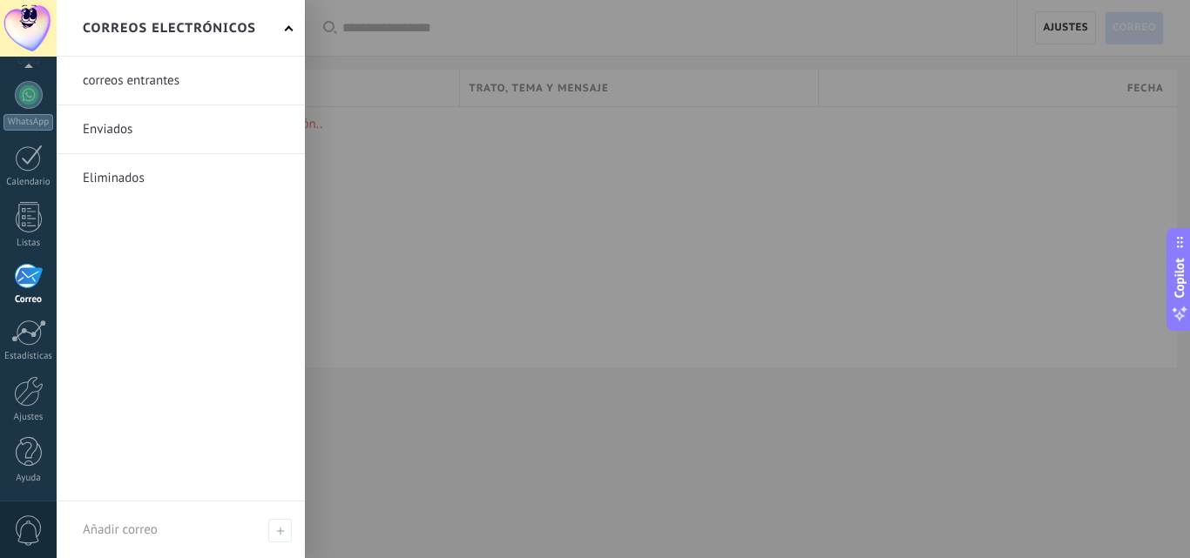
click at [158, 84] on link at bounding box center [181, 81] width 248 height 48
